Goal: Information Seeking & Learning: Check status

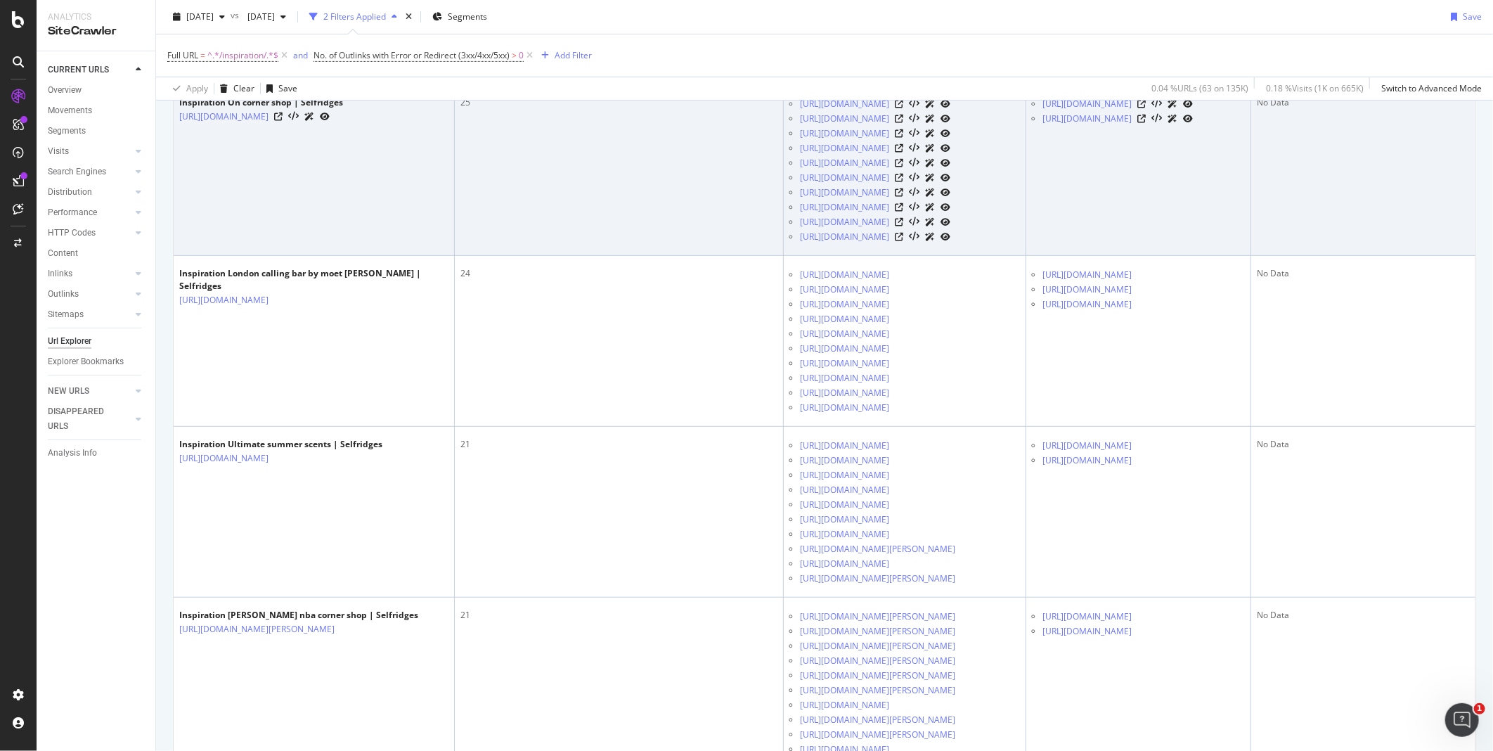
scroll to position [378, 0]
